Goal: Information Seeking & Learning: Check status

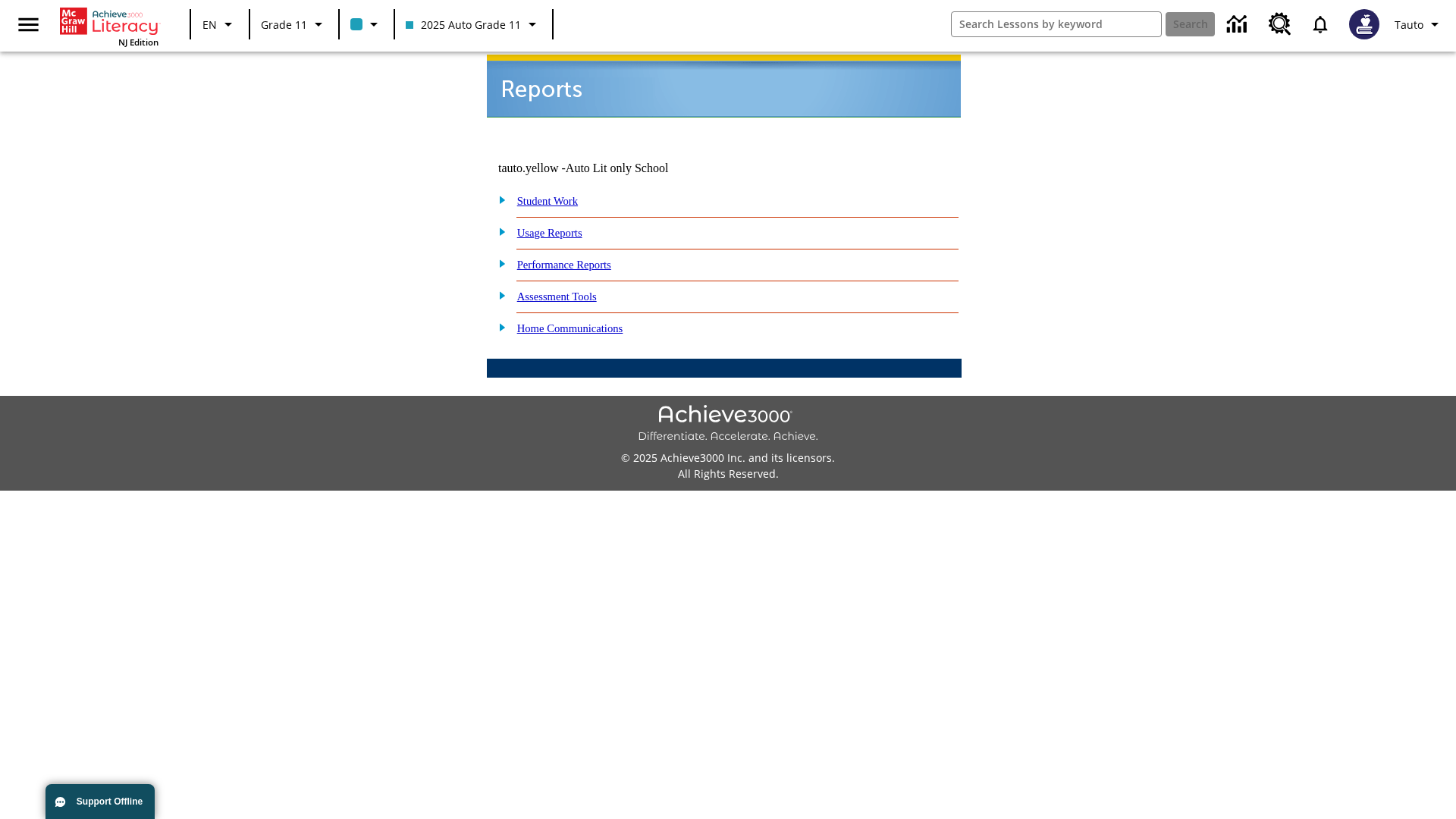
click at [560, 227] on link "Usage Reports" at bounding box center [549, 233] width 65 height 12
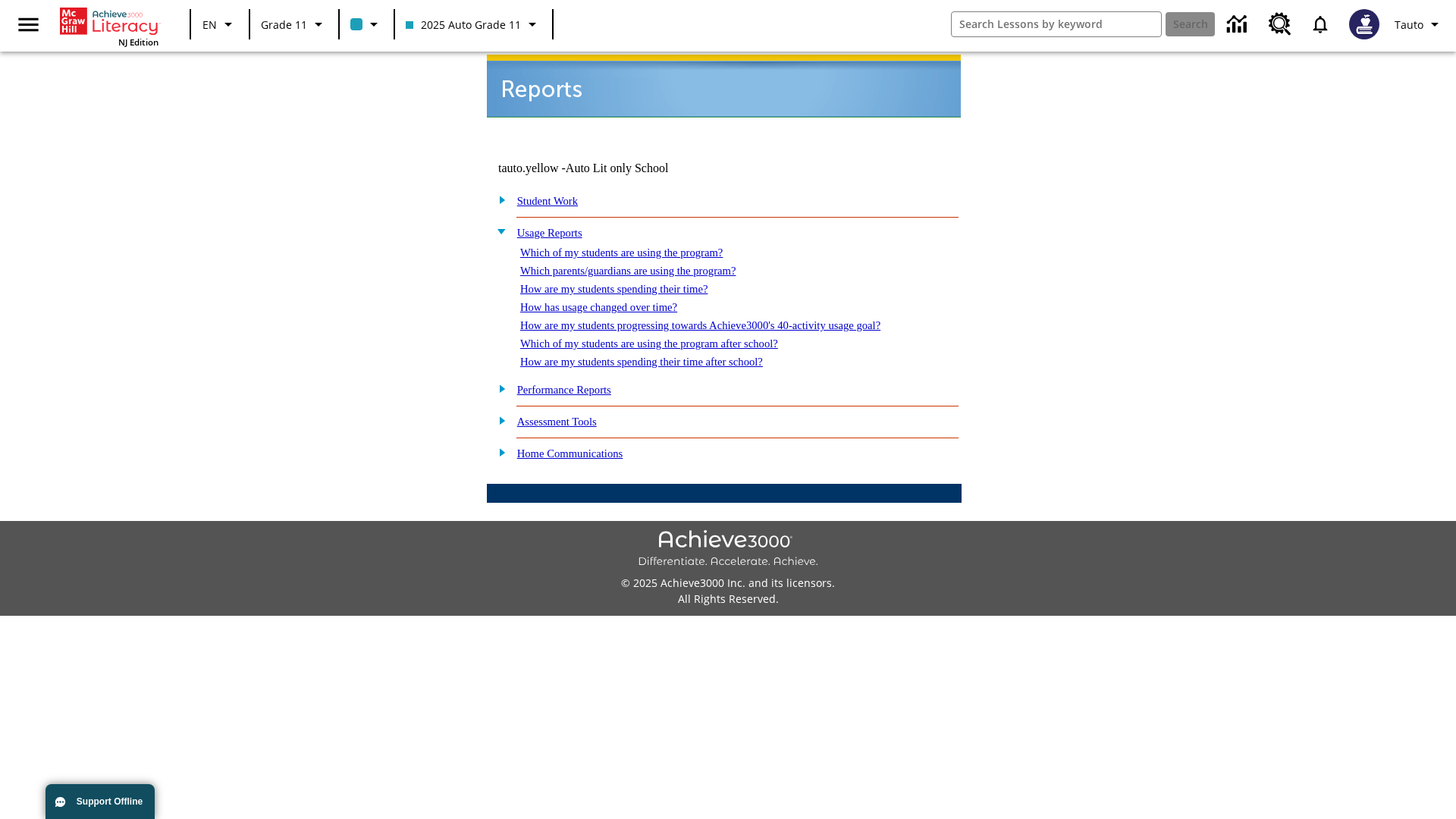
click at [636, 247] on link "Which of my students are using the program?" at bounding box center [621, 253] width 202 height 12
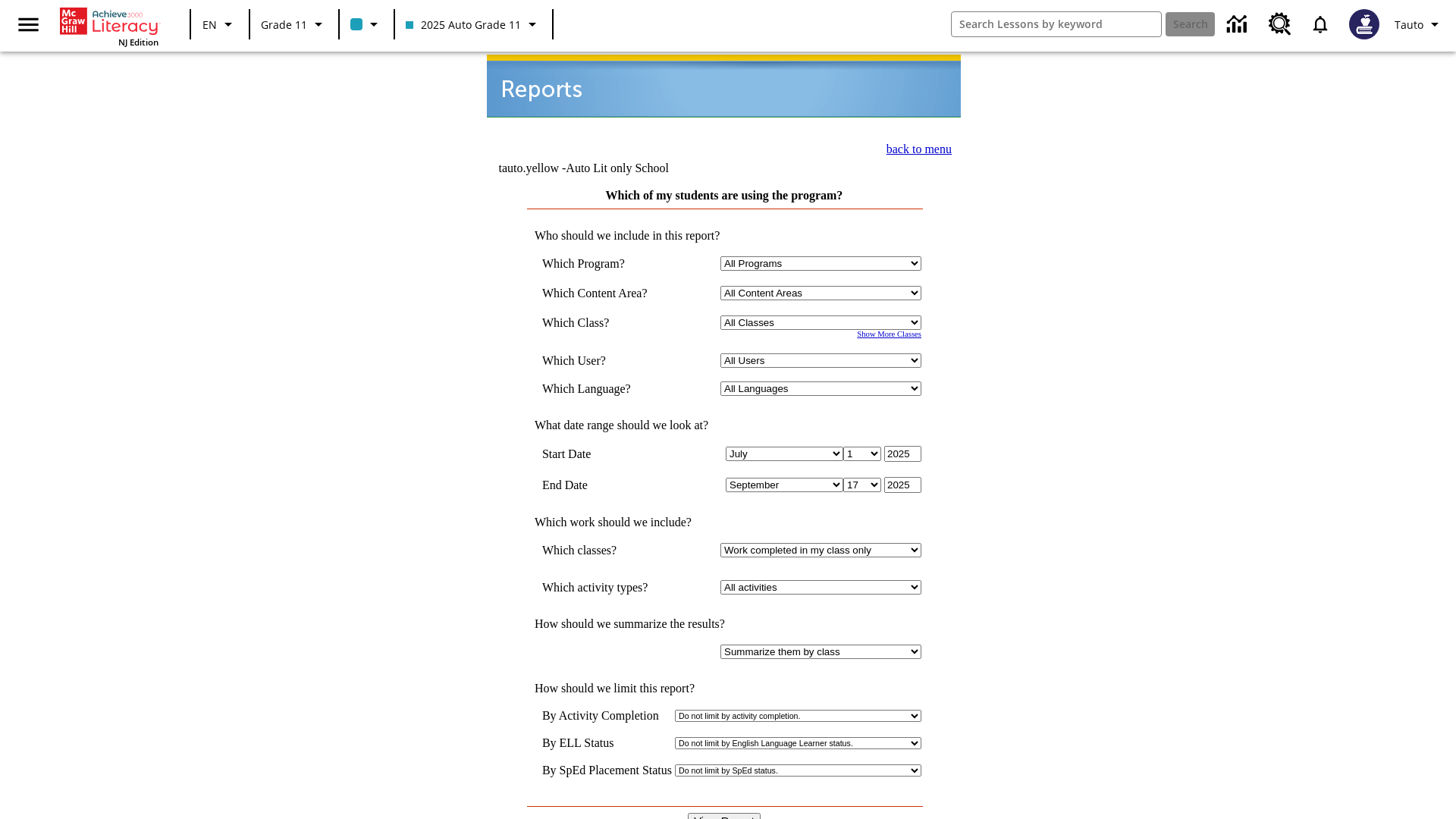
click at [823, 316] on select "Select a Class: All Classes 2025 Auto Grade 11 205 Auto Grade 11 Room 123 Empty…" at bounding box center [820, 323] width 201 height 15
select select "11133141"
click at [823, 353] on select "All Users Puma, Sautoen Puma, Sautoes Puma, Sautoss Twoclasses, Sautoen Twoscho…" at bounding box center [820, 360] width 201 height 15
select select "21437114"
click at [725, 813] on input "View Report" at bounding box center [724, 821] width 73 height 17
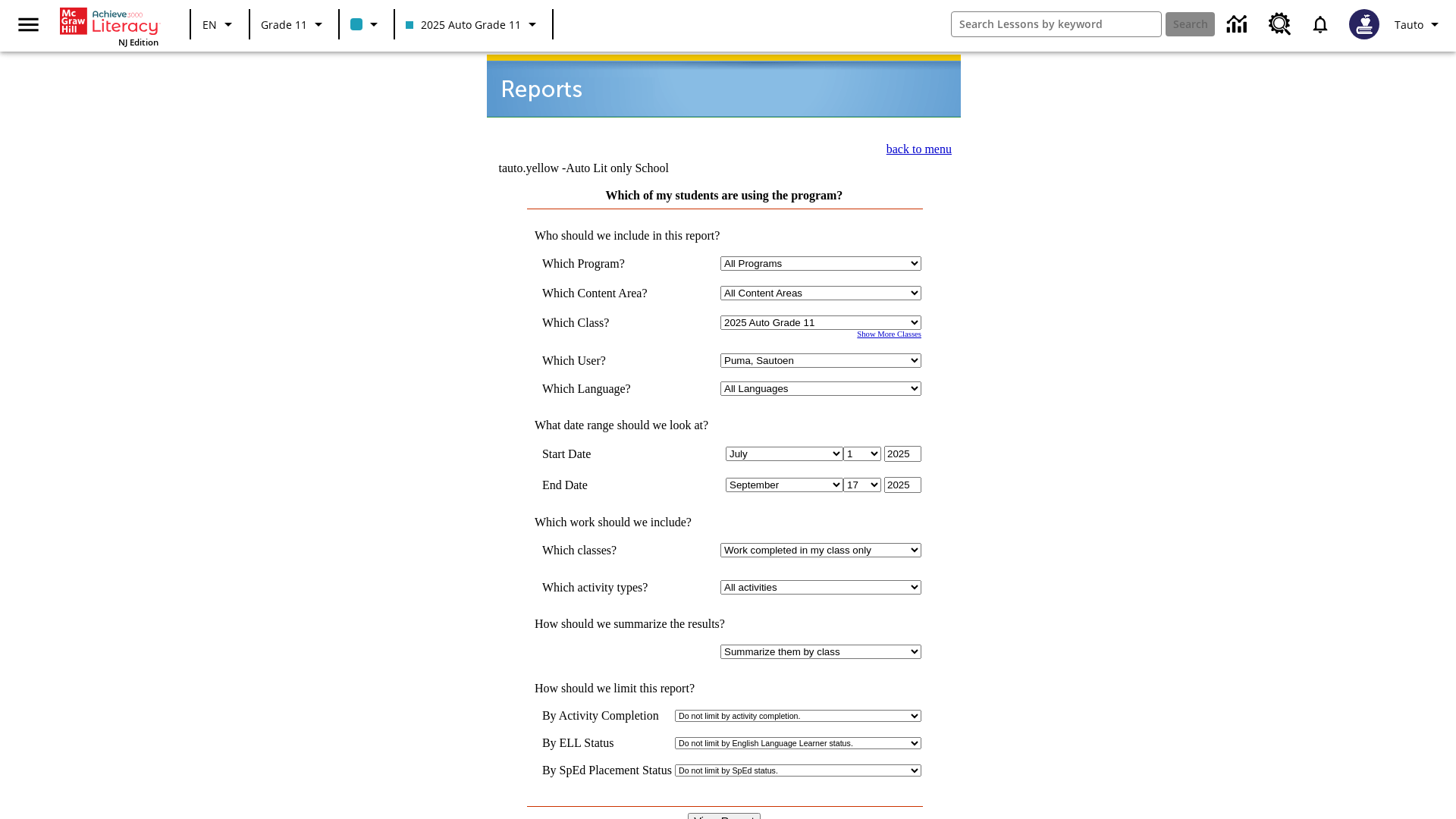
click at [914, 147] on link "back to menu" at bounding box center [918, 149] width 65 height 13
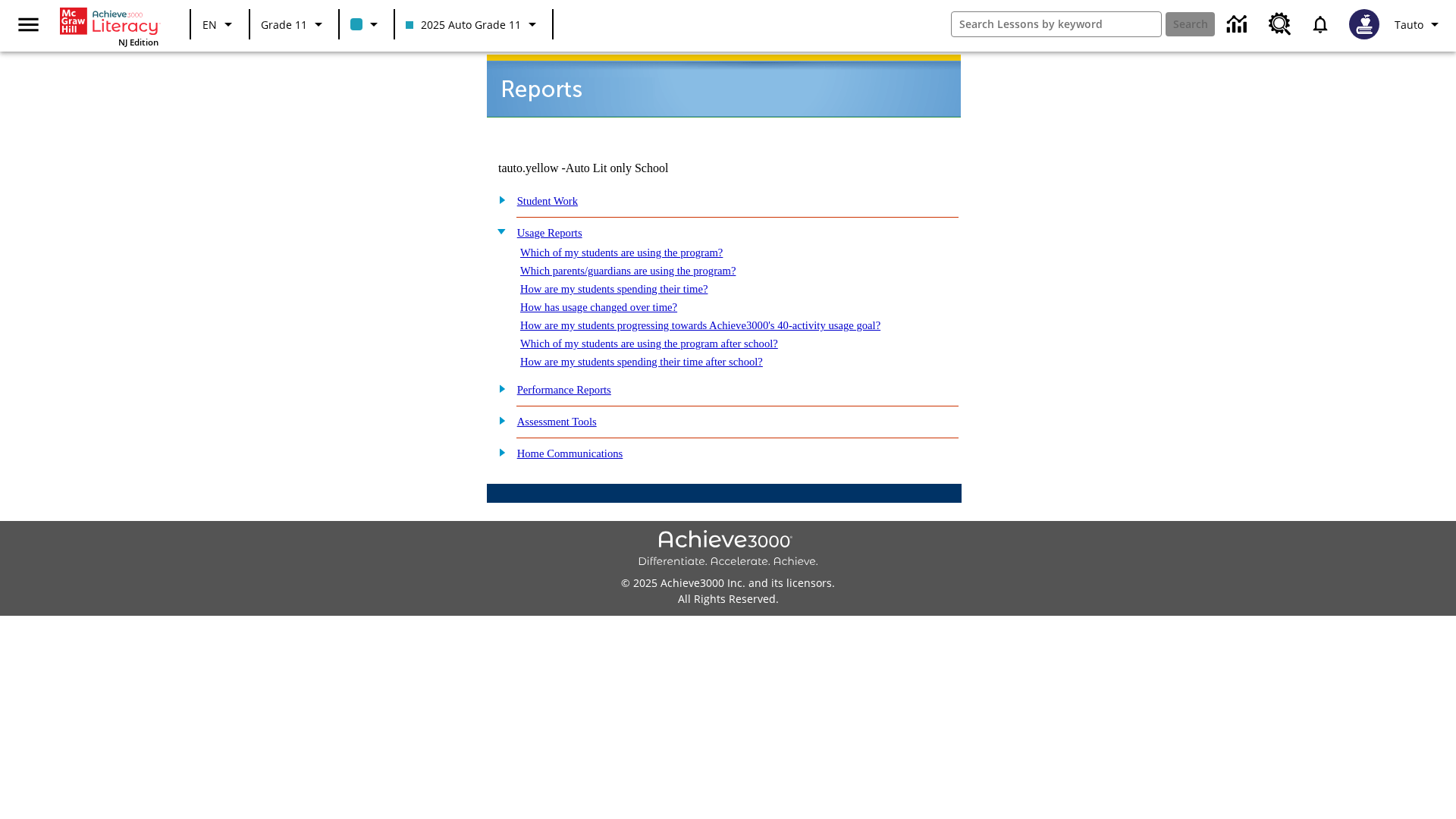
click at [644, 264] on link "Which parents/guardians are using the program?" at bounding box center [627, 270] width 215 height 12
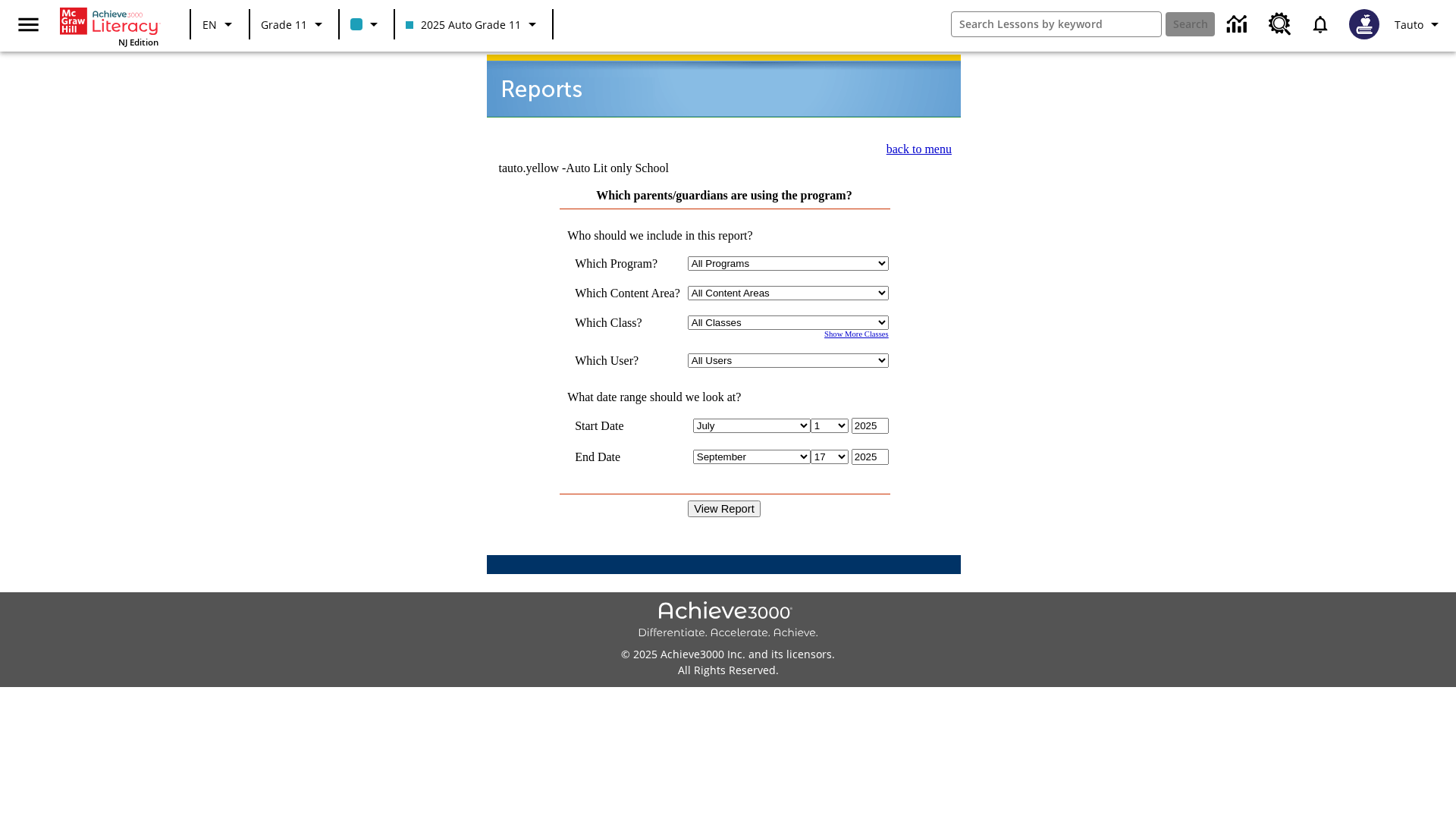
click at [791, 316] on select "Select a Class: All Classes 2025 Auto Grade 11 205 Auto Grade 11 Room 123 Empty…" at bounding box center [788, 323] width 201 height 15
select select "11133141"
click at [791, 353] on select "All Users Puma, Sautoen Puma, Sautoes Puma, Sautoss Twoclasses, Sautoen Twoclas…" at bounding box center [788, 360] width 201 height 15
select select "21437114"
click at [725, 500] on input "View Report" at bounding box center [724, 509] width 73 height 17
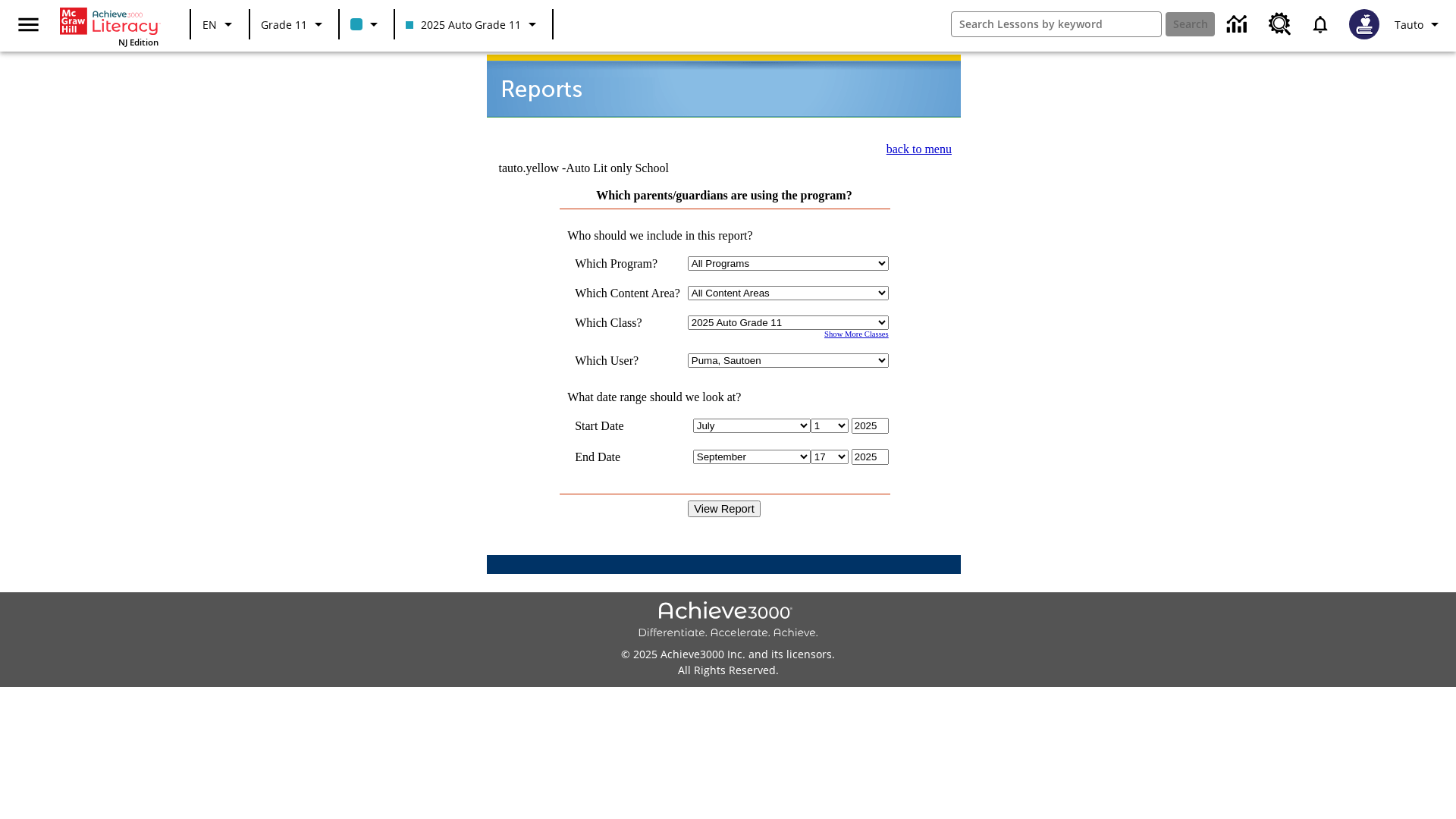
click at [914, 147] on link "back to menu" at bounding box center [918, 149] width 65 height 13
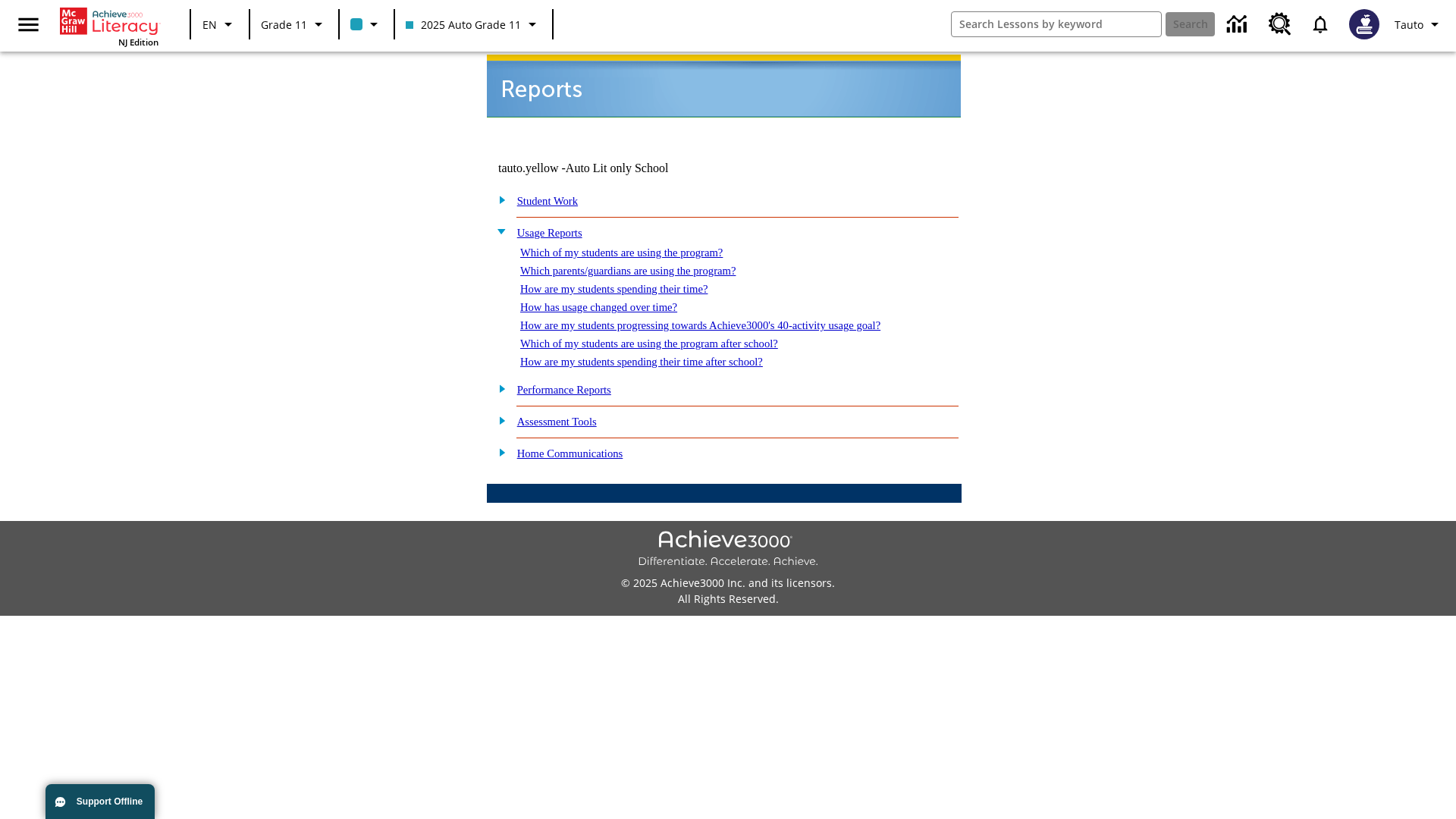
click at [629, 283] on link "How are my students spending their time?" at bounding box center [613, 289] width 187 height 12
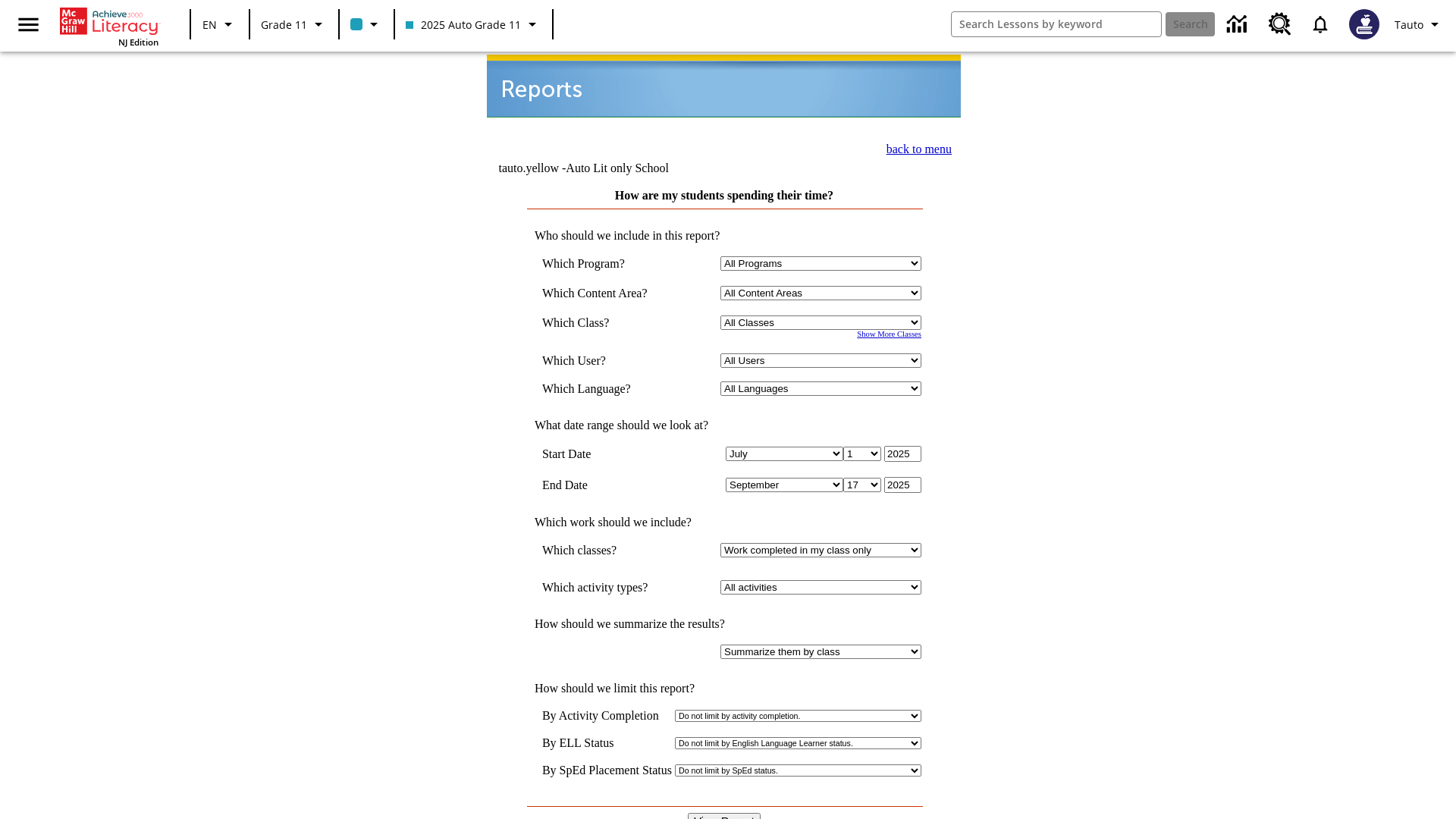
select select "11133141"
click at [823, 353] on select "All Users Puma, Sautoen Puma, Sautoes Puma, Sautoss Twoclasses, Sautoen Twoscho…" at bounding box center [820, 360] width 201 height 15
select select "21437114"
click at [725, 813] on input "View Report" at bounding box center [724, 821] width 73 height 17
click at [914, 147] on link "back to menu" at bounding box center [918, 149] width 65 height 13
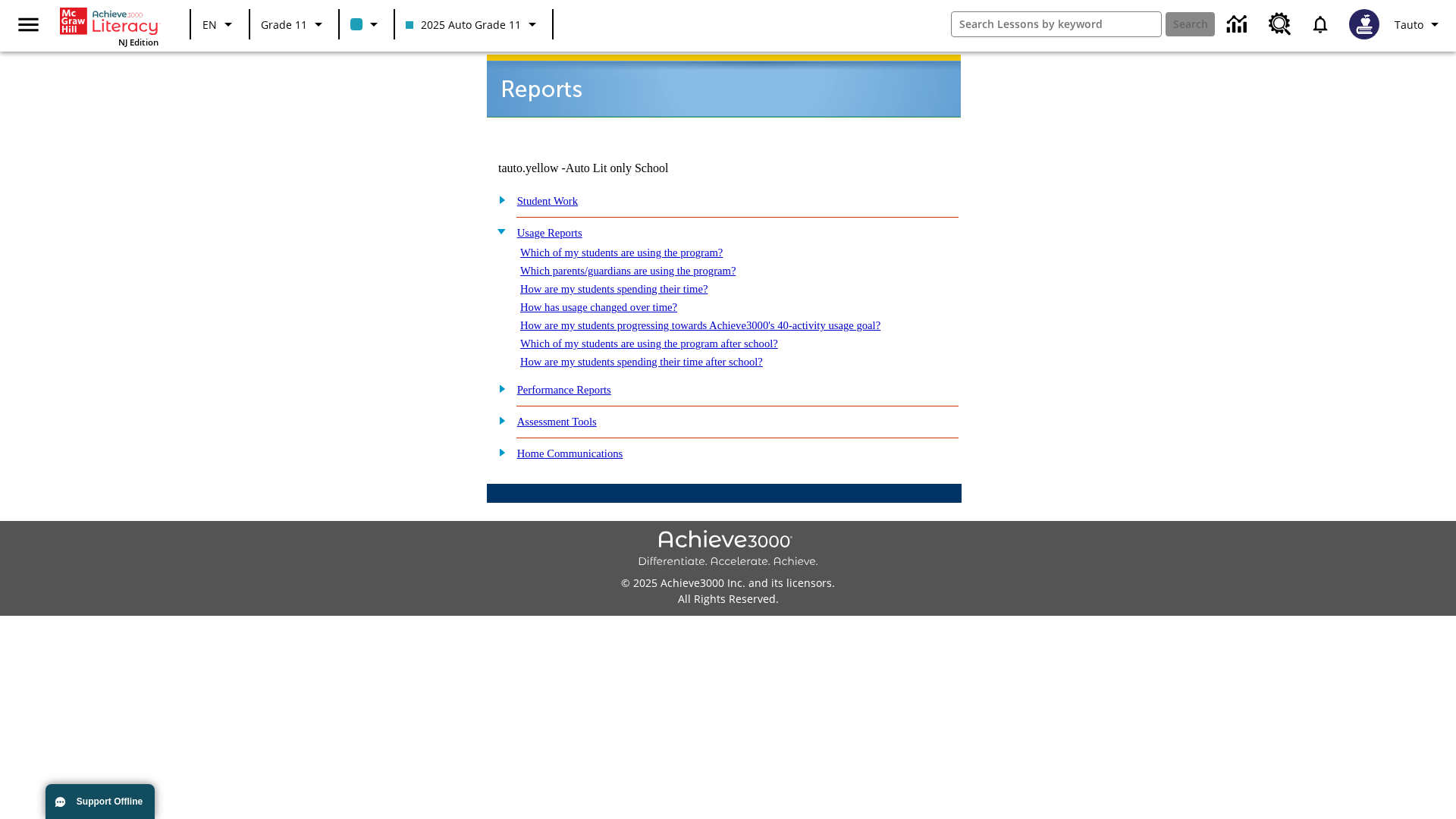
click at [611, 301] on link "How has usage changed over time?" at bounding box center [598, 307] width 157 height 12
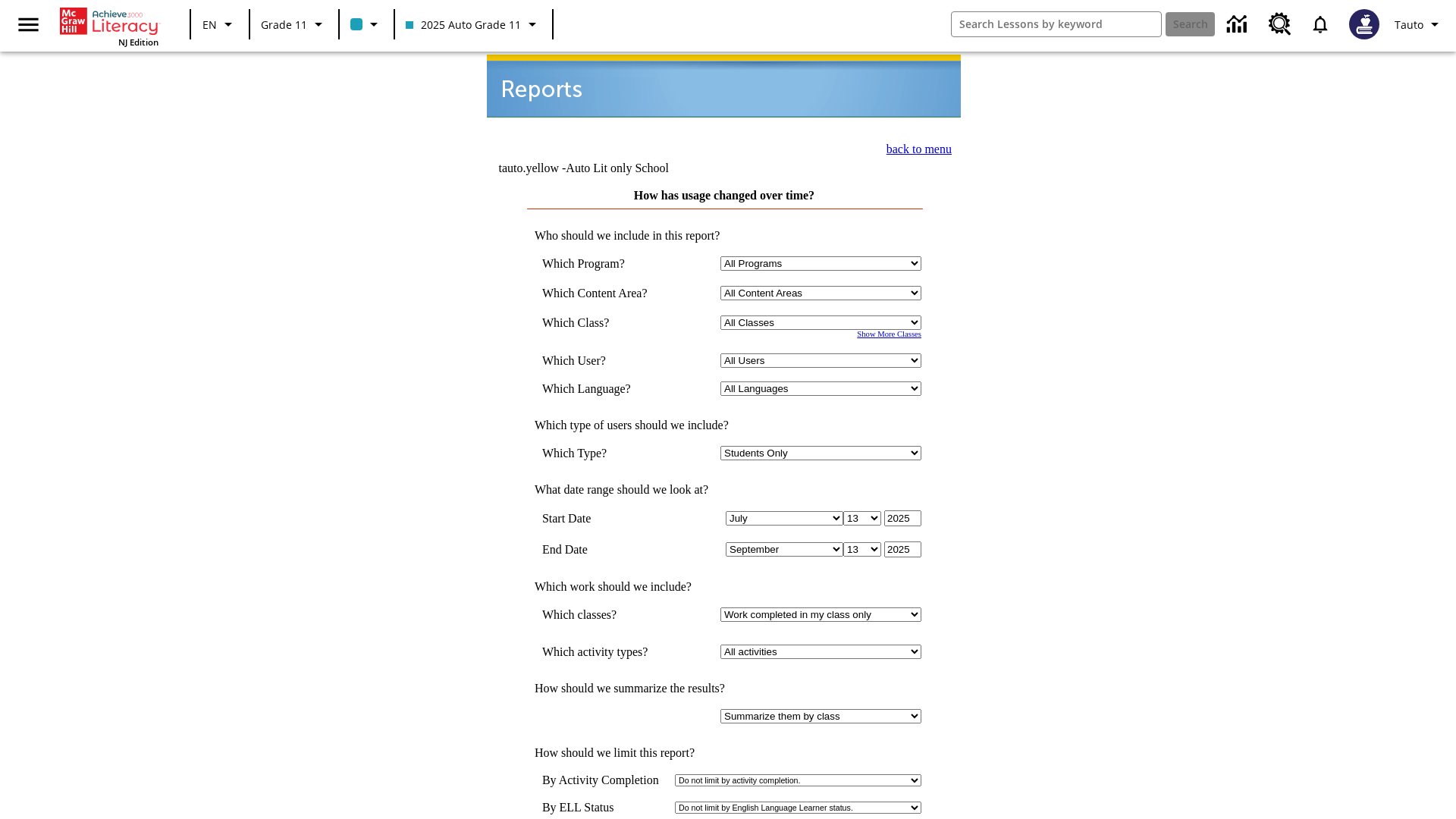
click at [823, 316] on select "Select a Class: All Classes 2025 Auto Grade 11 205 Auto Grade 11 Room 123 Empty…" at bounding box center [820, 323] width 201 height 15
select select "11133141"
click at [823, 353] on select "All Users Puma, Sautoen Puma, Sautoes Puma, Sautoss Twoclasses, Sautoen Twoscho…" at bounding box center [820, 360] width 201 height 15
select select "21437114"
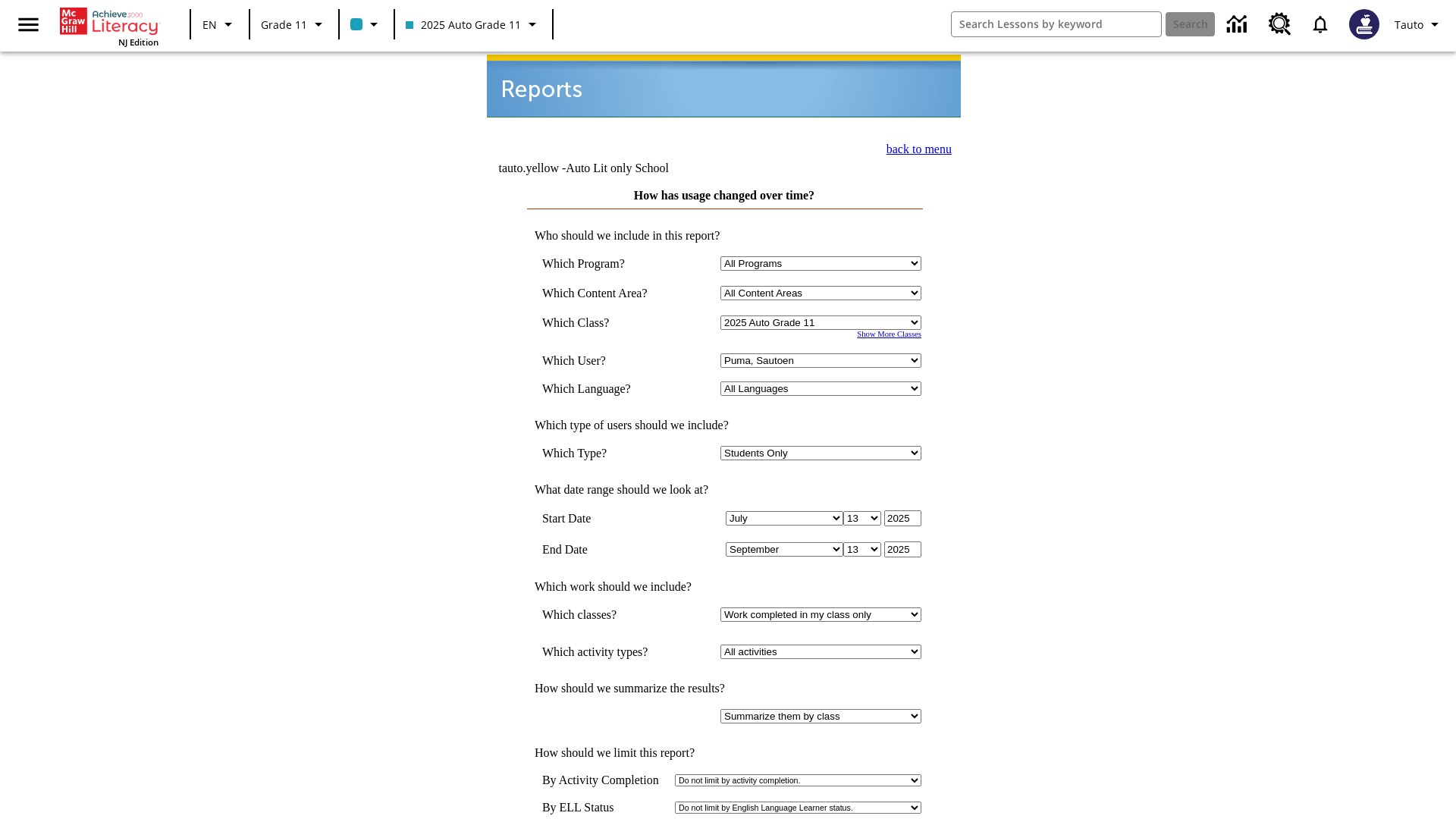
click at [914, 147] on link "back to menu" at bounding box center [918, 149] width 65 height 13
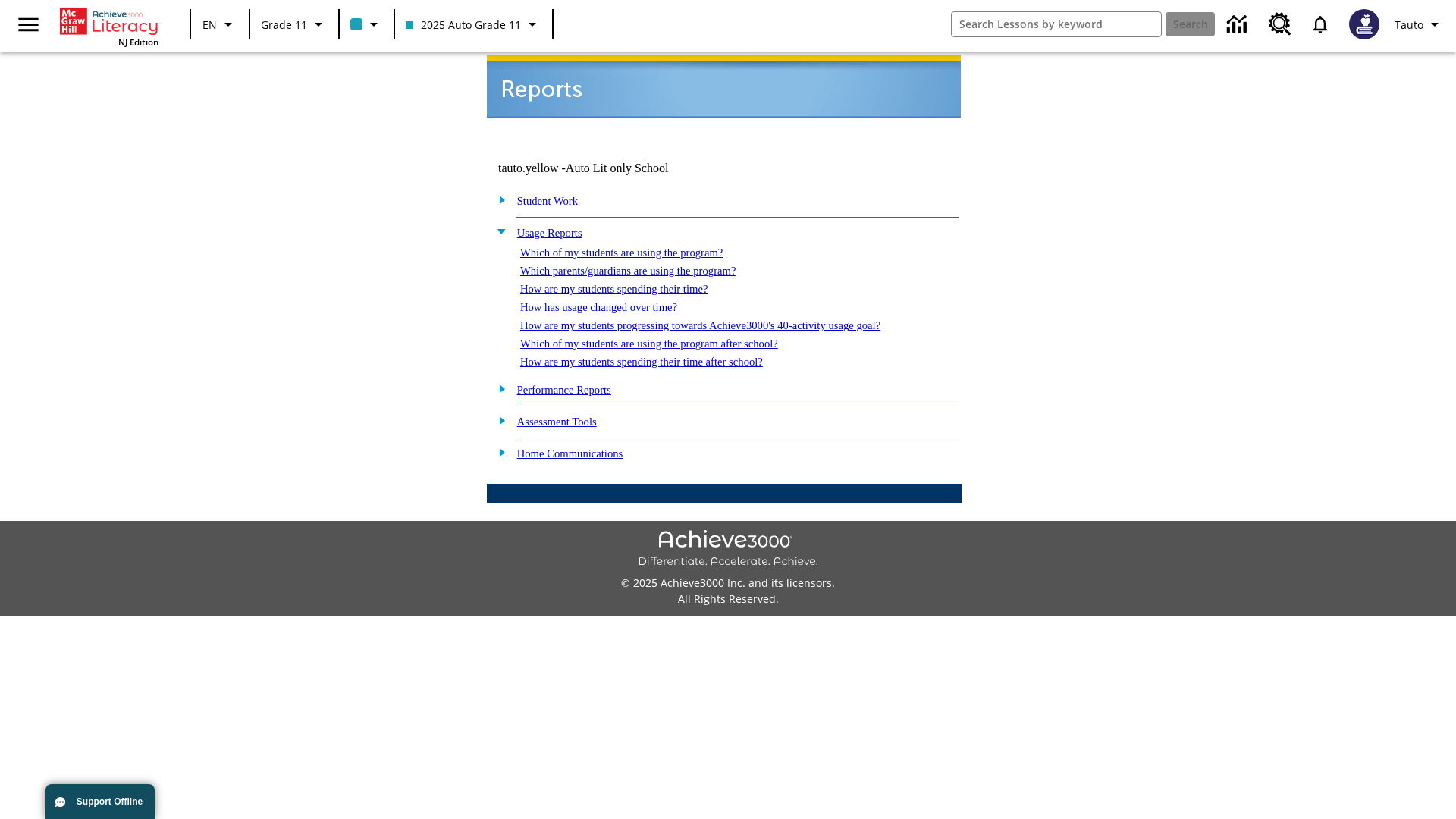
click at [726, 319] on link "How are my students progressing towards Achieve3000's 40-activity usage goal?" at bounding box center [700, 326] width 360 height 12
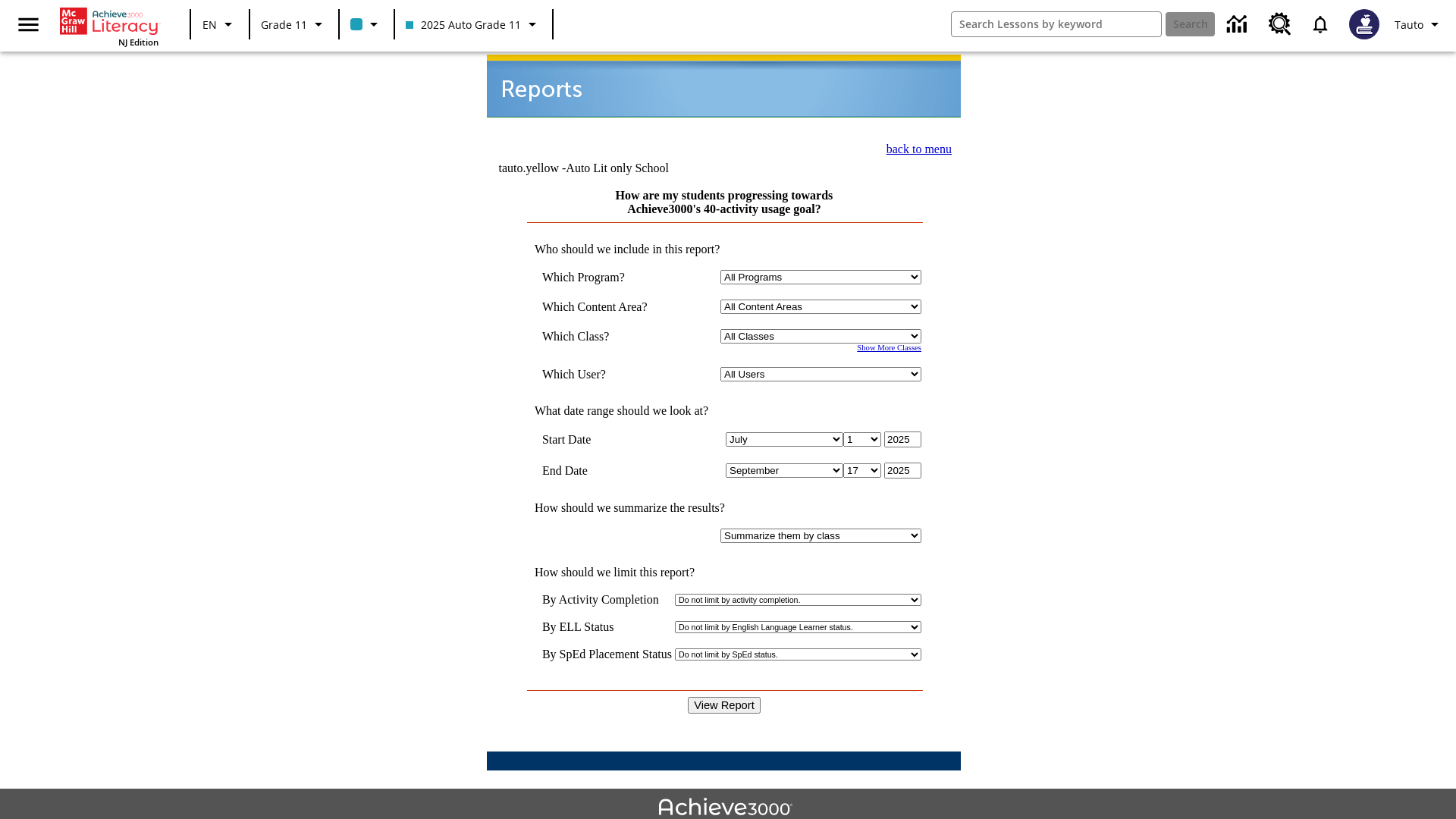
click at [823, 329] on select "Select a Class: All Classes 2025 Auto Grade 11 205 Auto Grade 11 Room 123 Empty…" at bounding box center [820, 336] width 201 height 15
select select "11133141"
click at [823, 367] on select "All Users Puma, Sautoen Puma, Sautoes Puma, Sautoss Twoclasses, Sautoen Twoscho…" at bounding box center [820, 374] width 201 height 15
select select "21437114"
click at [725, 697] on input "View Report" at bounding box center [724, 706] width 73 height 17
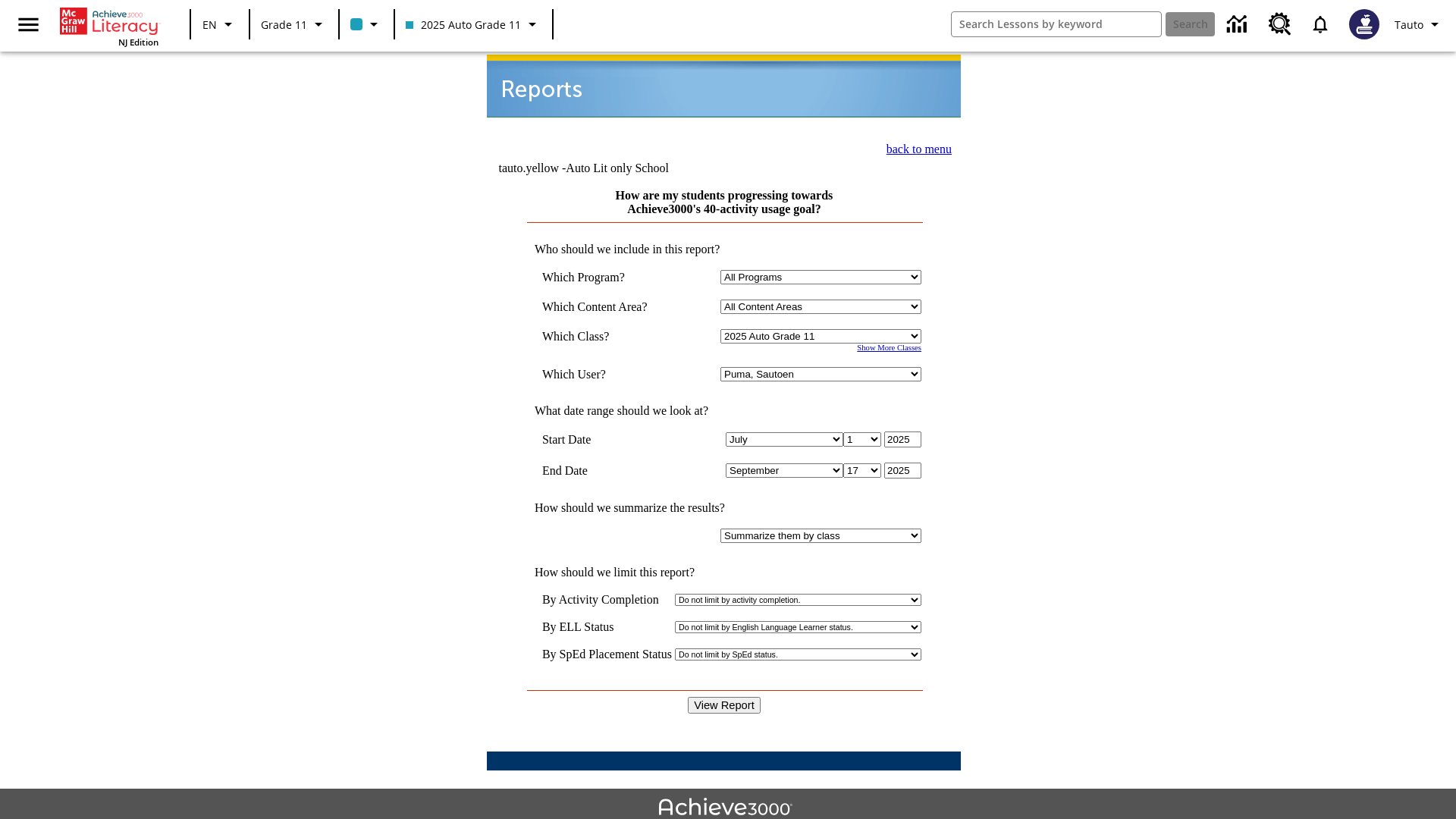
click at [914, 147] on link "back to menu" at bounding box center [918, 149] width 65 height 13
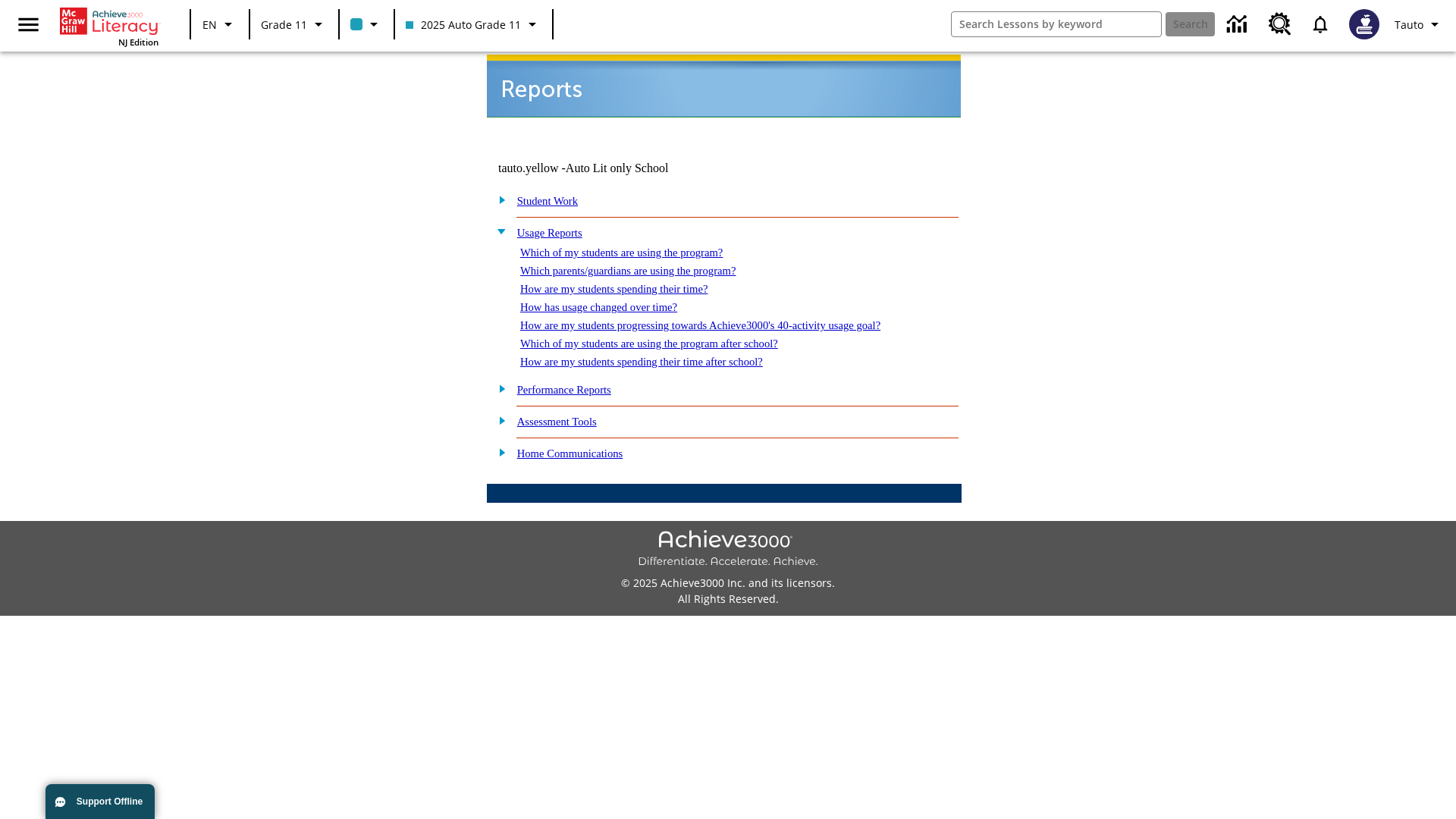
click at [668, 337] on link "Which of my students are using the program after school?" at bounding box center [649, 343] width 258 height 12
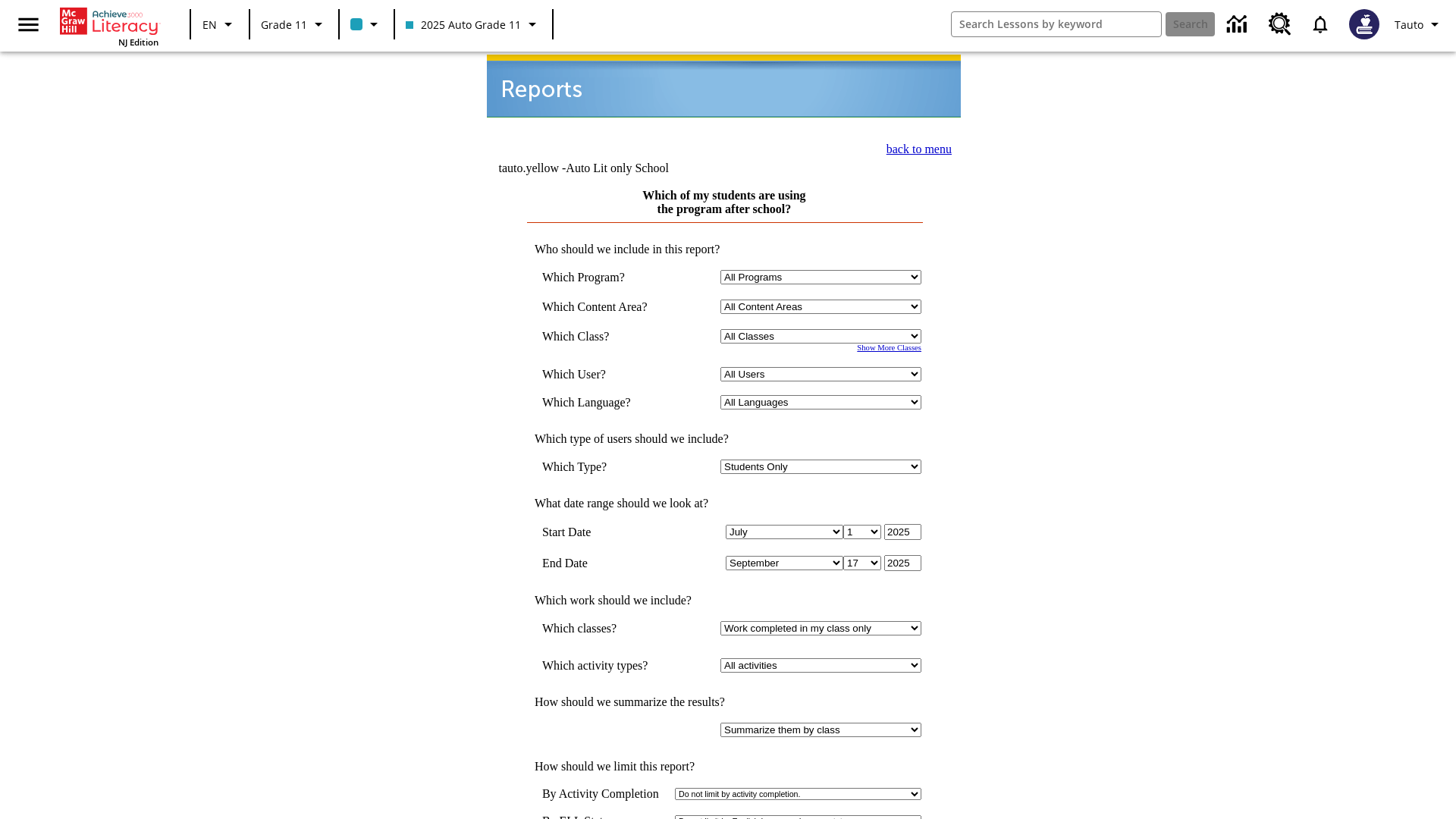
click at [823, 329] on select "Select a Class: All Classes 2025 Auto Grade 11 205 Auto Grade 11 Room 123 Empty…" at bounding box center [820, 336] width 201 height 15
select select "11133141"
click at [823, 367] on select "All Users Puma, Sautoen Puma, Sautoes Puma, Sautoss Twoclasses, Sautoen Twoscho…" at bounding box center [820, 374] width 201 height 15
select select "21437114"
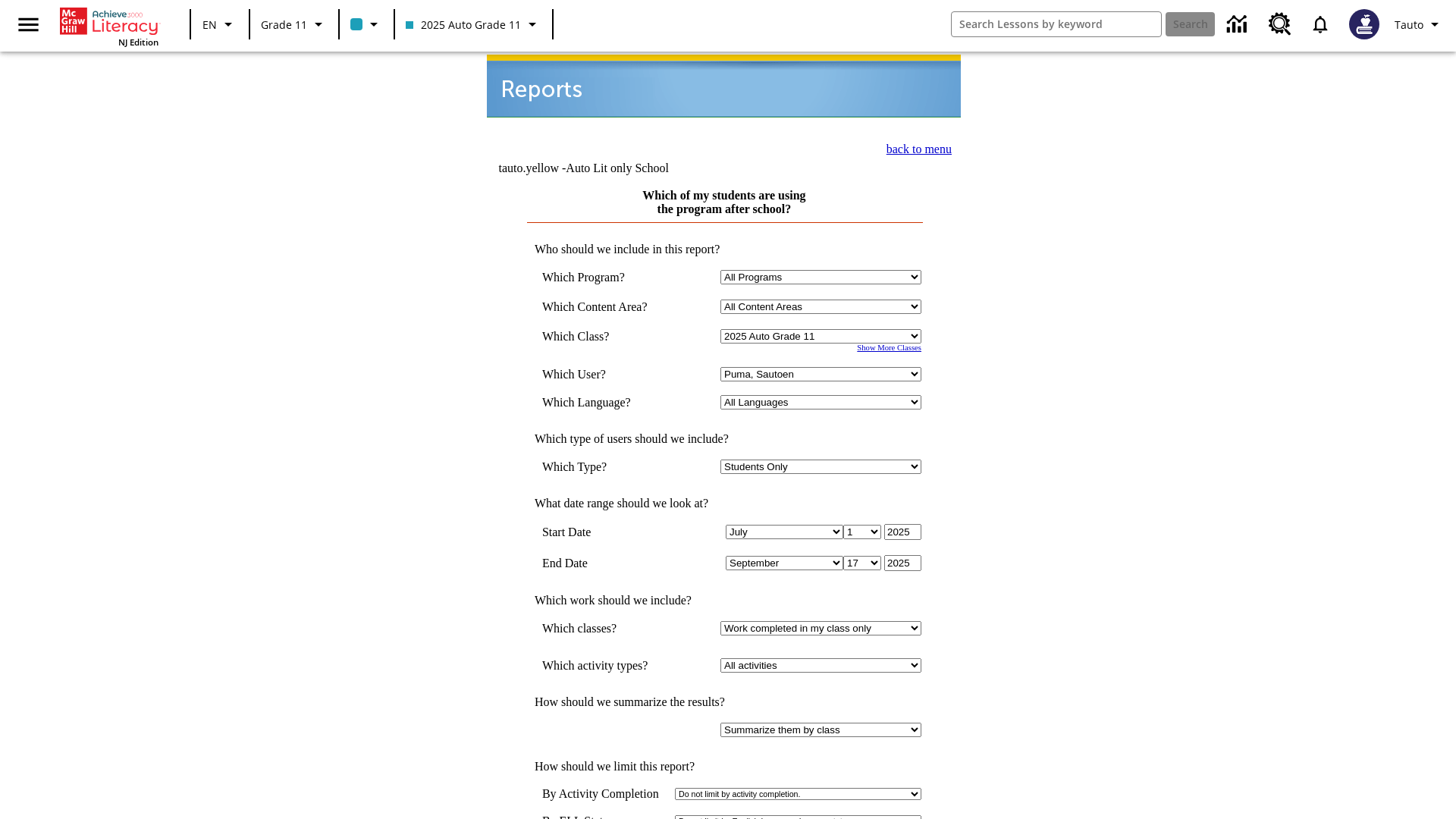
scroll to position [2, 0]
click at [914, 146] on link "back to menu" at bounding box center [918, 147] width 65 height 13
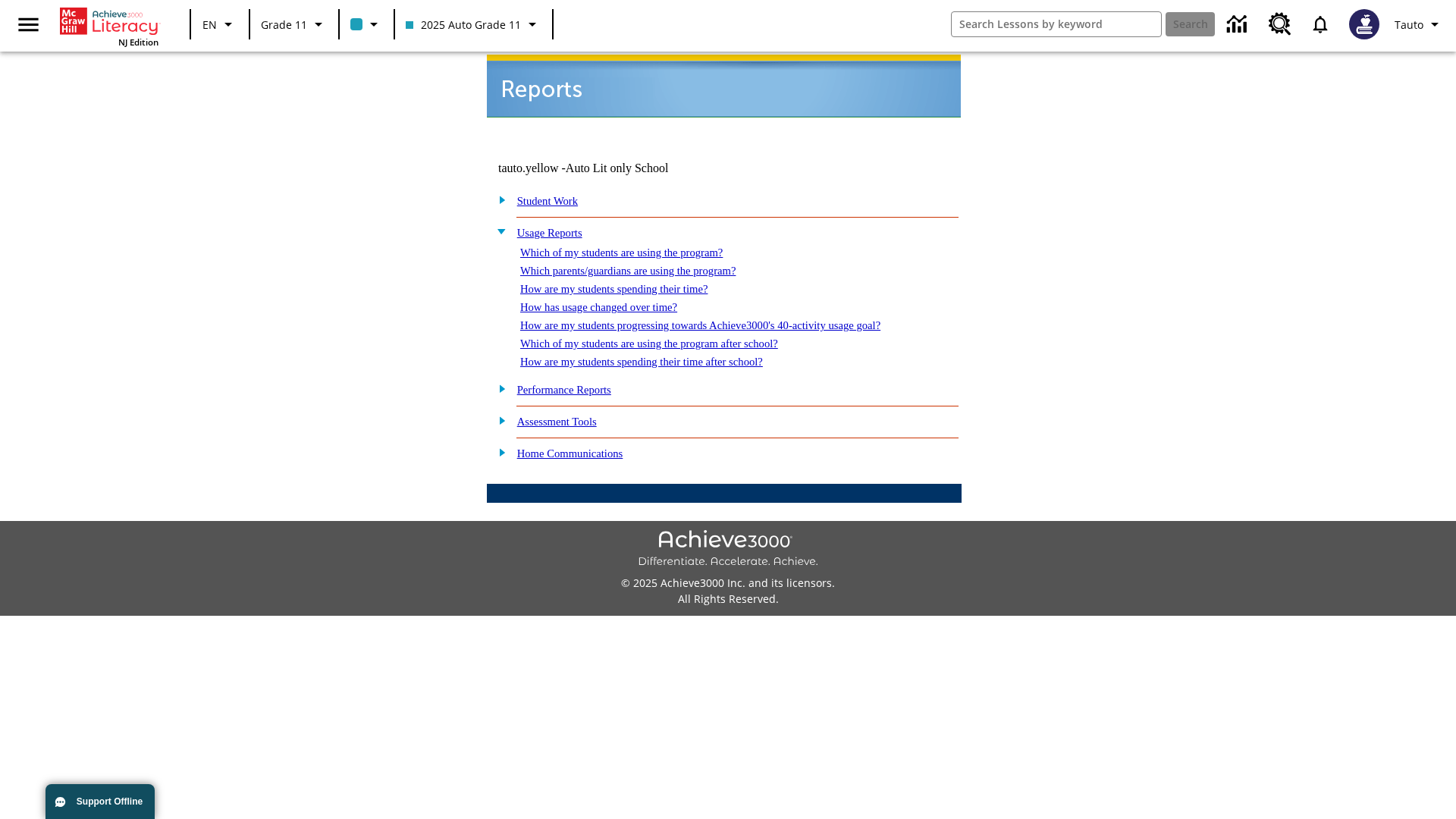
click at [659, 355] on link "How are my students spending their time after school?" at bounding box center [641, 362] width 243 height 12
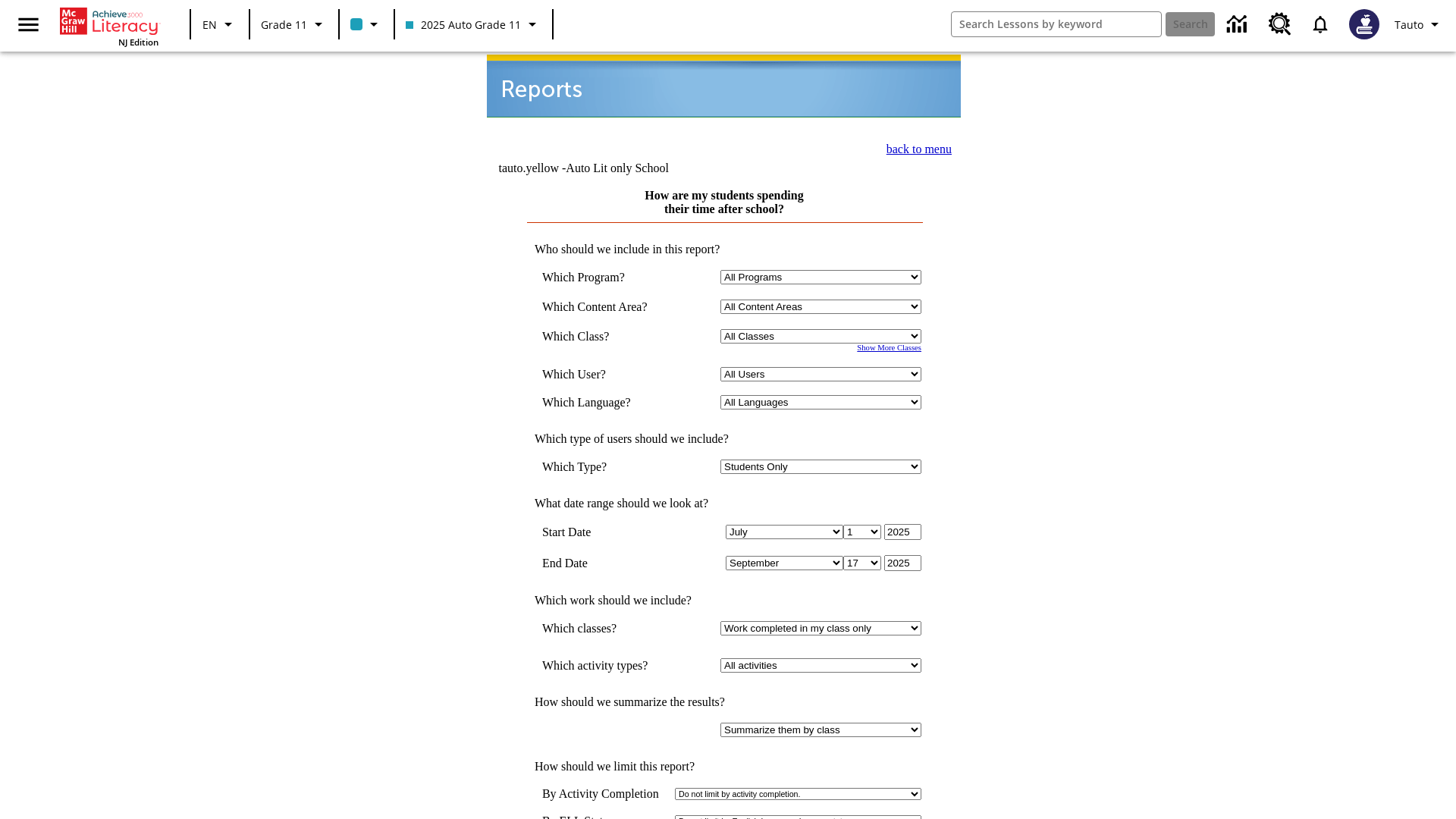
click at [823, 329] on select "Select a Class: All Classes 2025 Auto Grade 11 205 Auto Grade 11 Room 123 Empty…" at bounding box center [820, 336] width 201 height 15
select select "11133141"
click at [823, 367] on select "All Users Puma, Sautoen Puma, Sautoes Puma, Sautoss Twoclasses, Sautoen Twoscho…" at bounding box center [820, 374] width 201 height 15
select select "21437114"
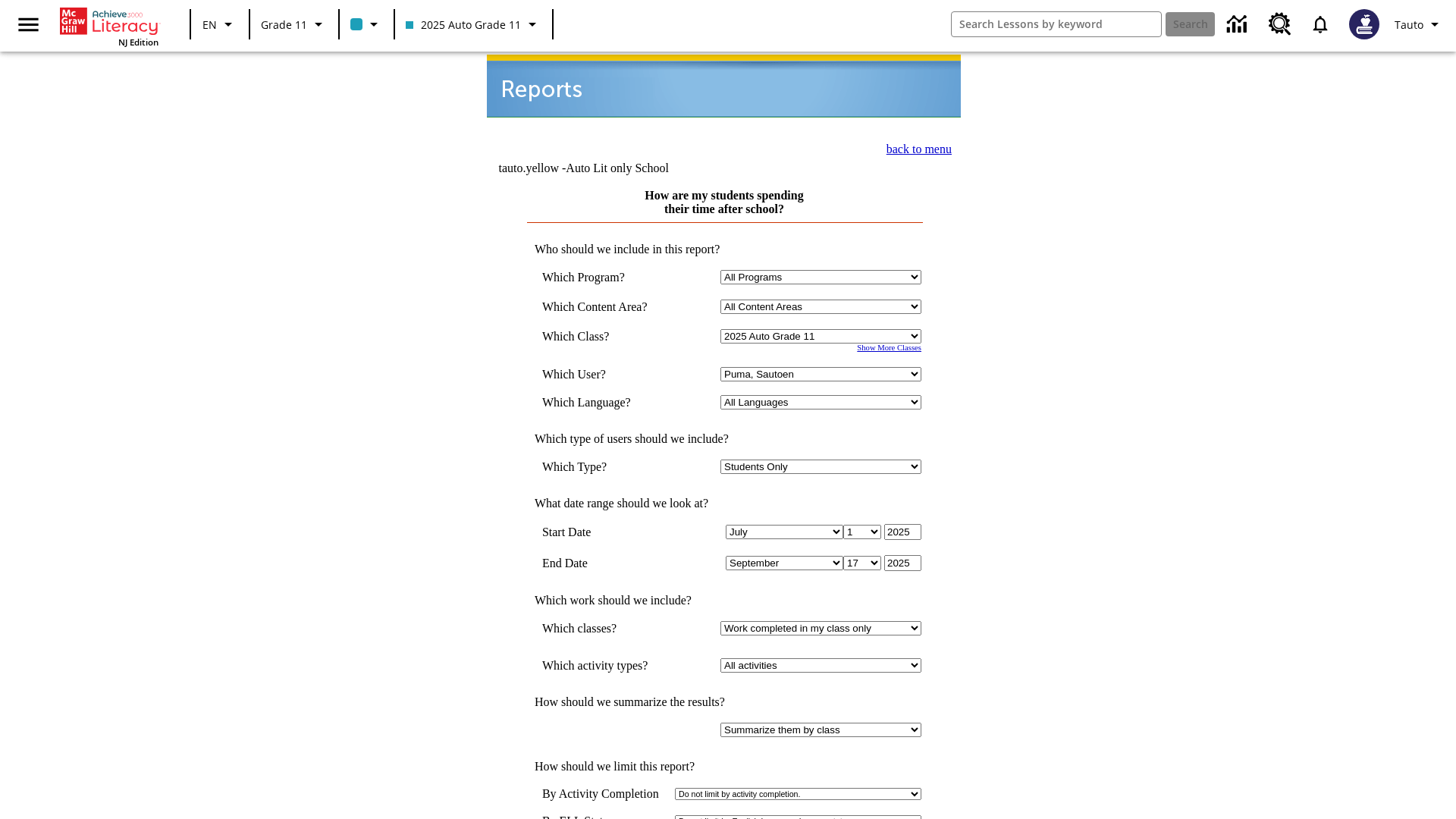
scroll to position [2, 0]
click at [914, 146] on link "back to menu" at bounding box center [918, 147] width 65 height 13
